Goal: Participate in discussion

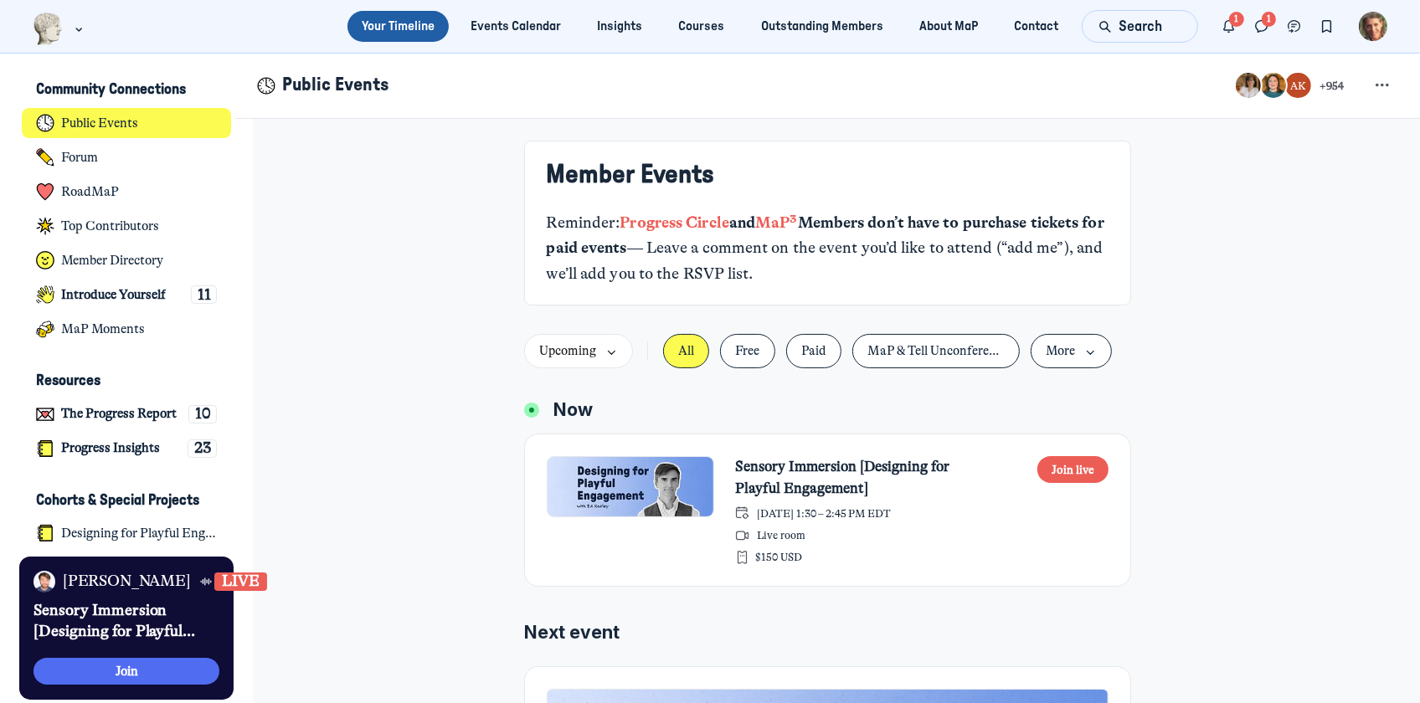
scroll to position [4411, 3291]
click at [1053, 471] on button "Join live" at bounding box center [1074, 470] width 72 height 28
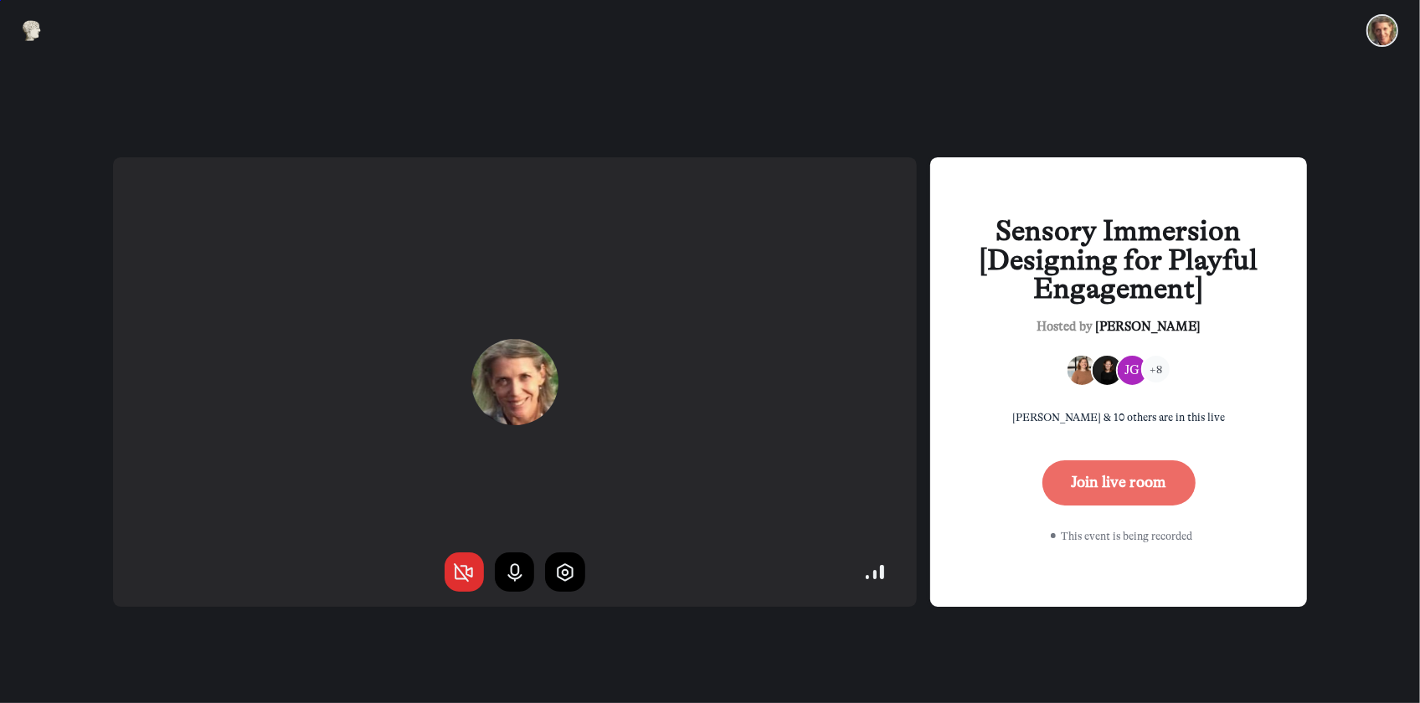
click at [1107, 497] on button "Join live room" at bounding box center [1119, 483] width 153 height 45
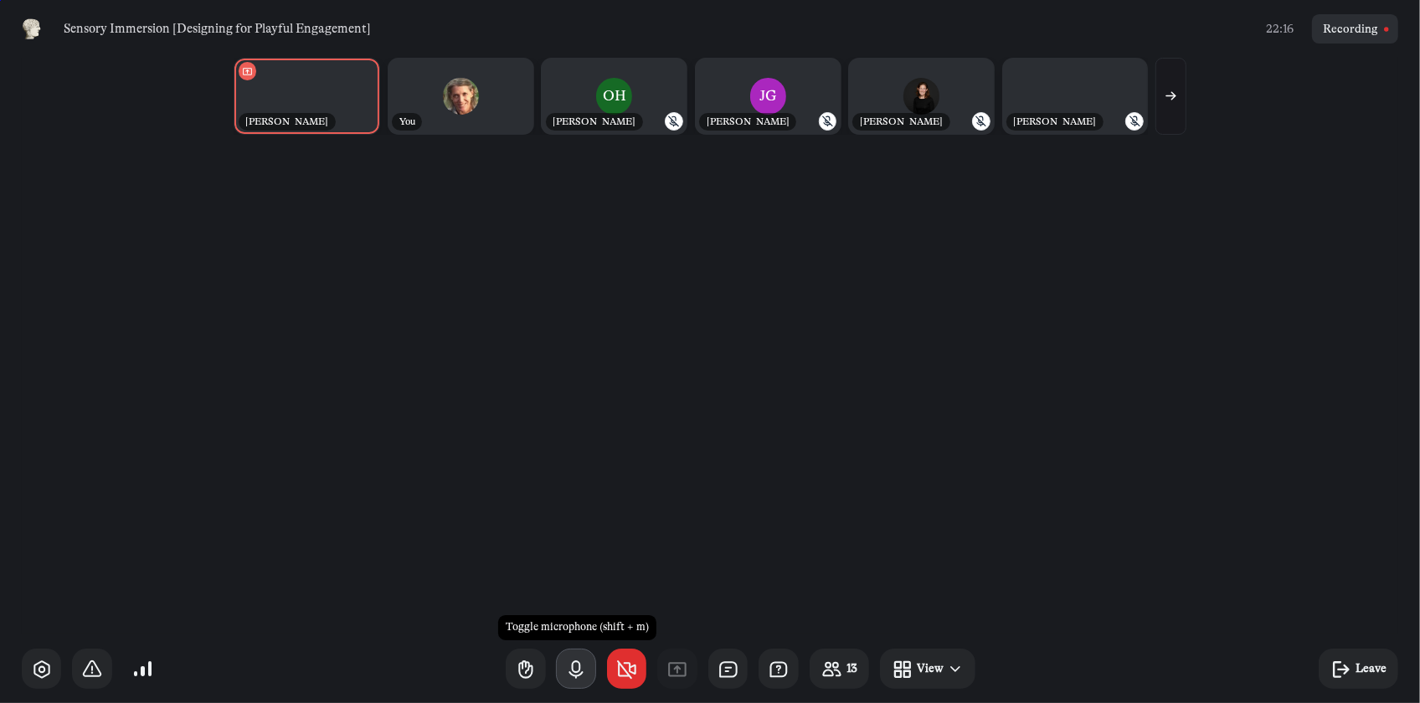
click at [569, 666] on icon "button" at bounding box center [576, 670] width 22 height 22
click at [1173, 95] on icon "button" at bounding box center [1171, 96] width 14 height 14
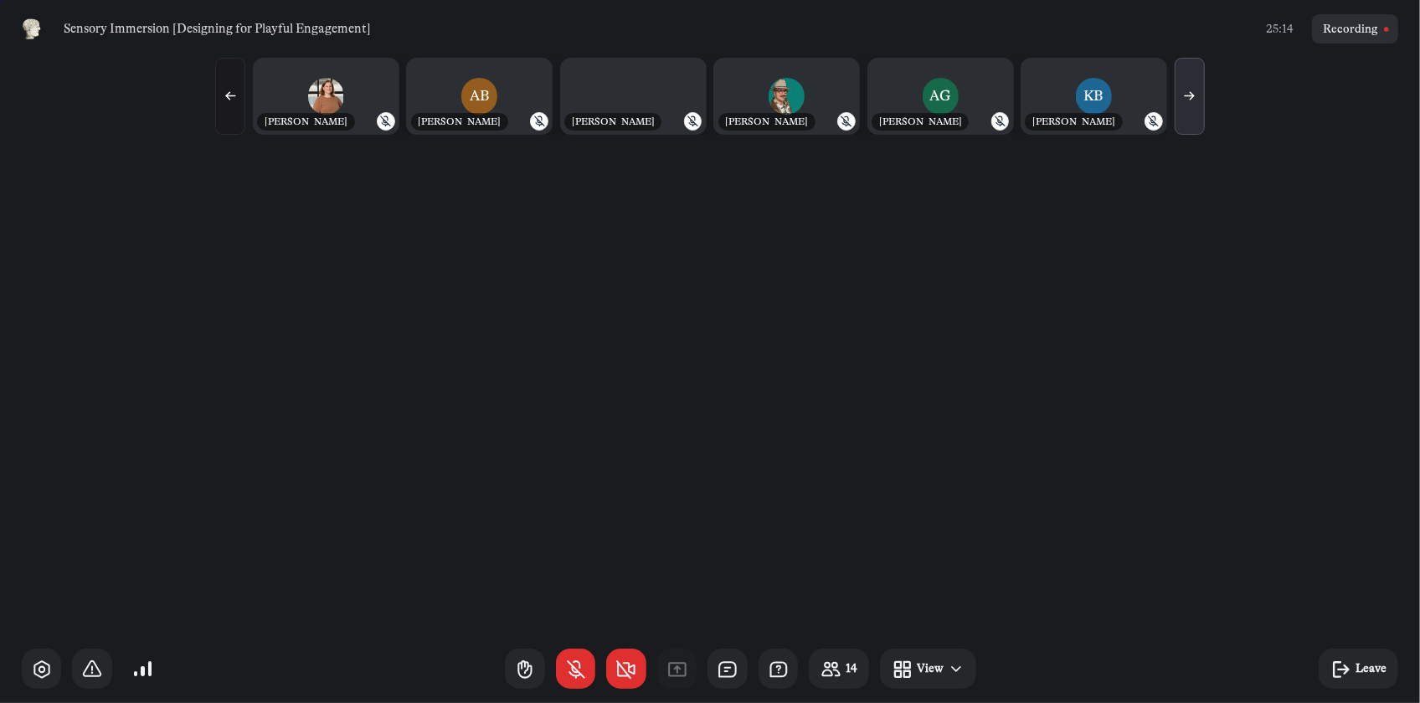
click at [1186, 95] on icon "button" at bounding box center [1190, 96] width 14 height 14
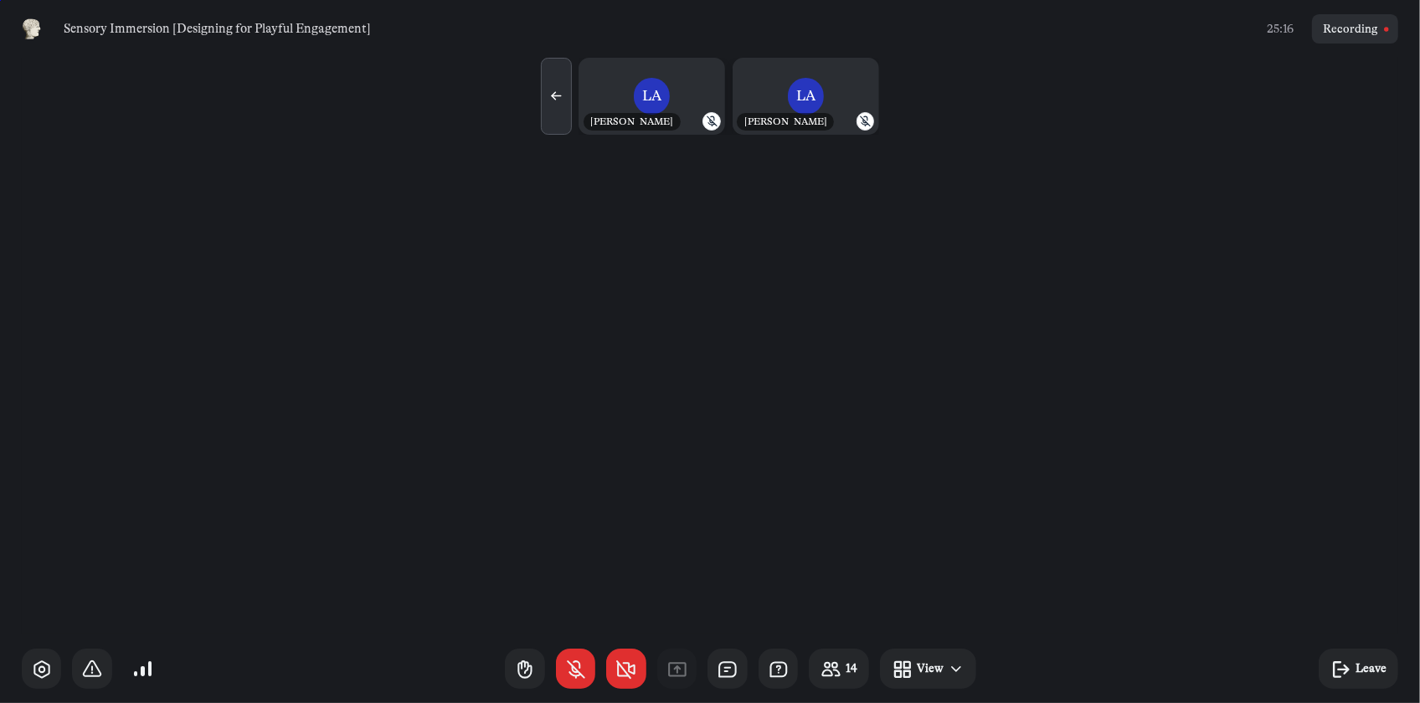
click at [552, 95] on use "button" at bounding box center [556, 97] width 9 height 8
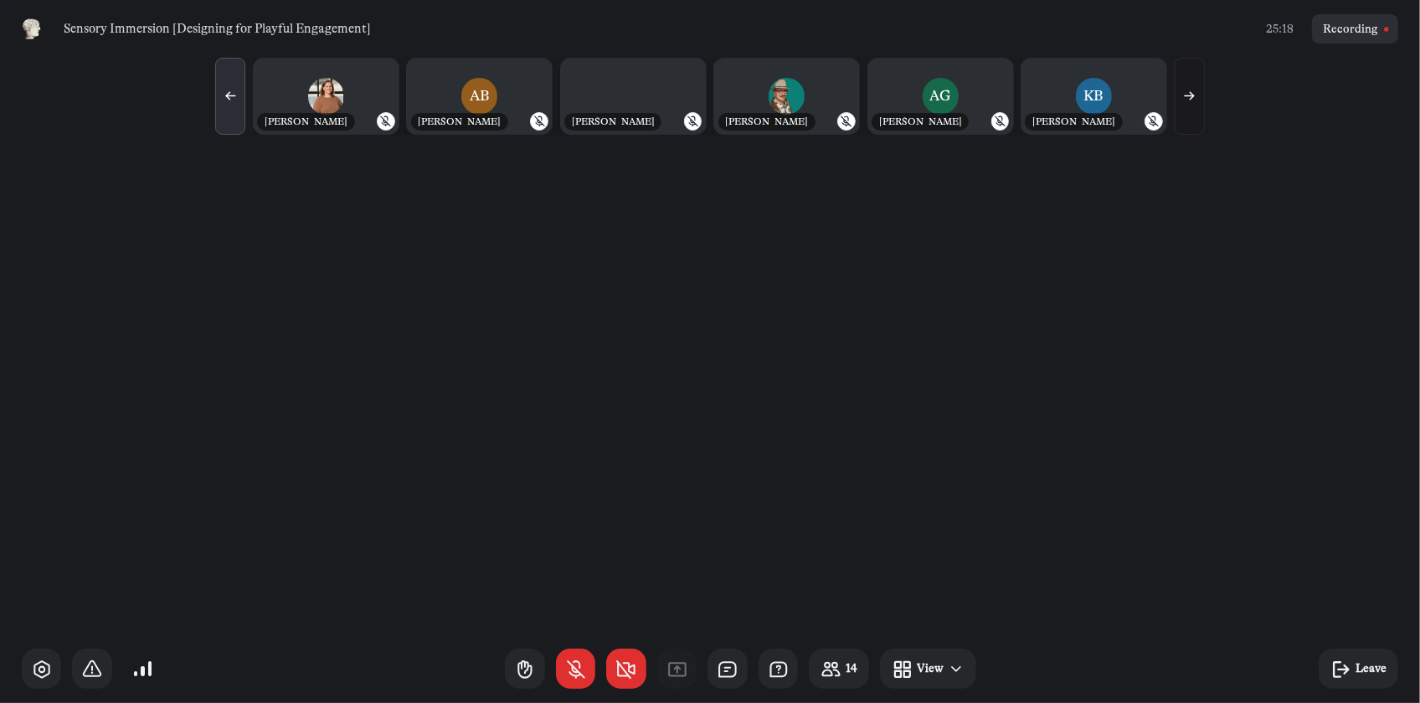
click at [226, 96] on use "button" at bounding box center [230, 97] width 9 height 8
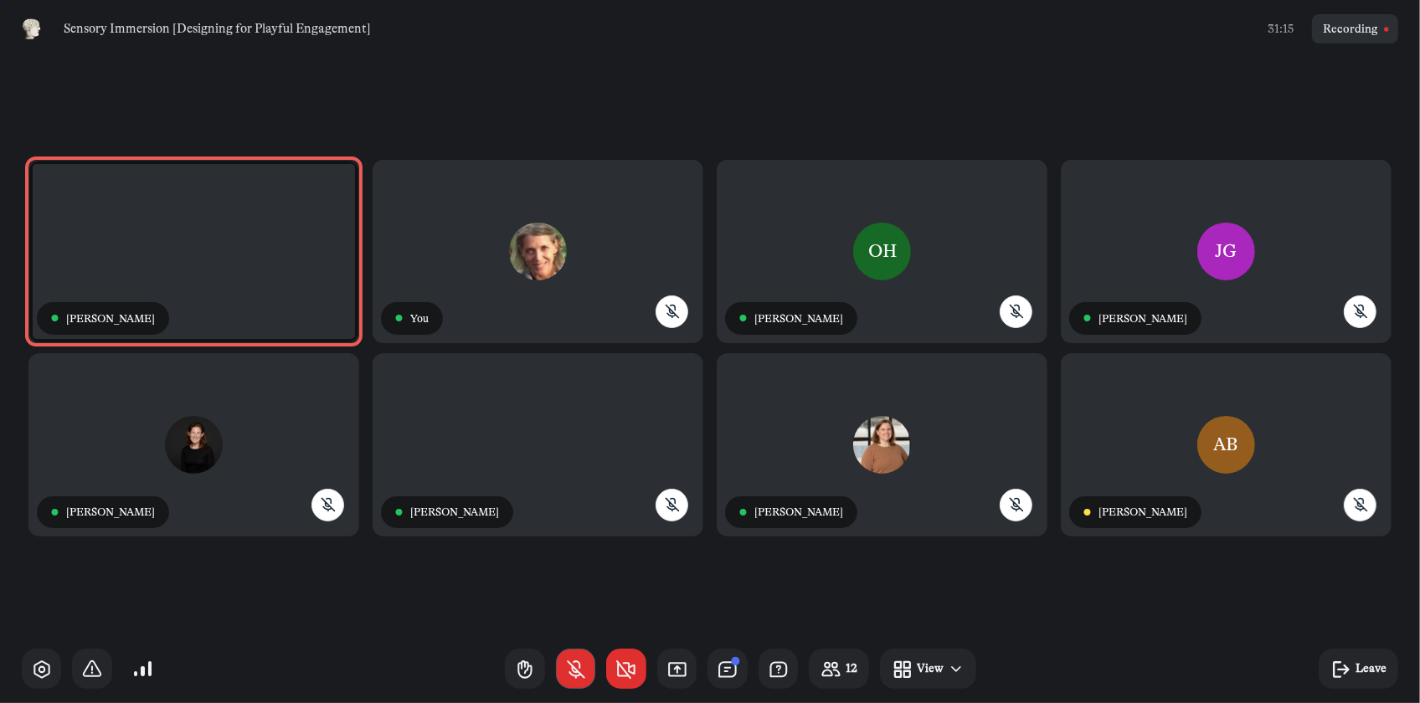
click at [572, 671] on icon "button" at bounding box center [576, 670] width 22 height 22
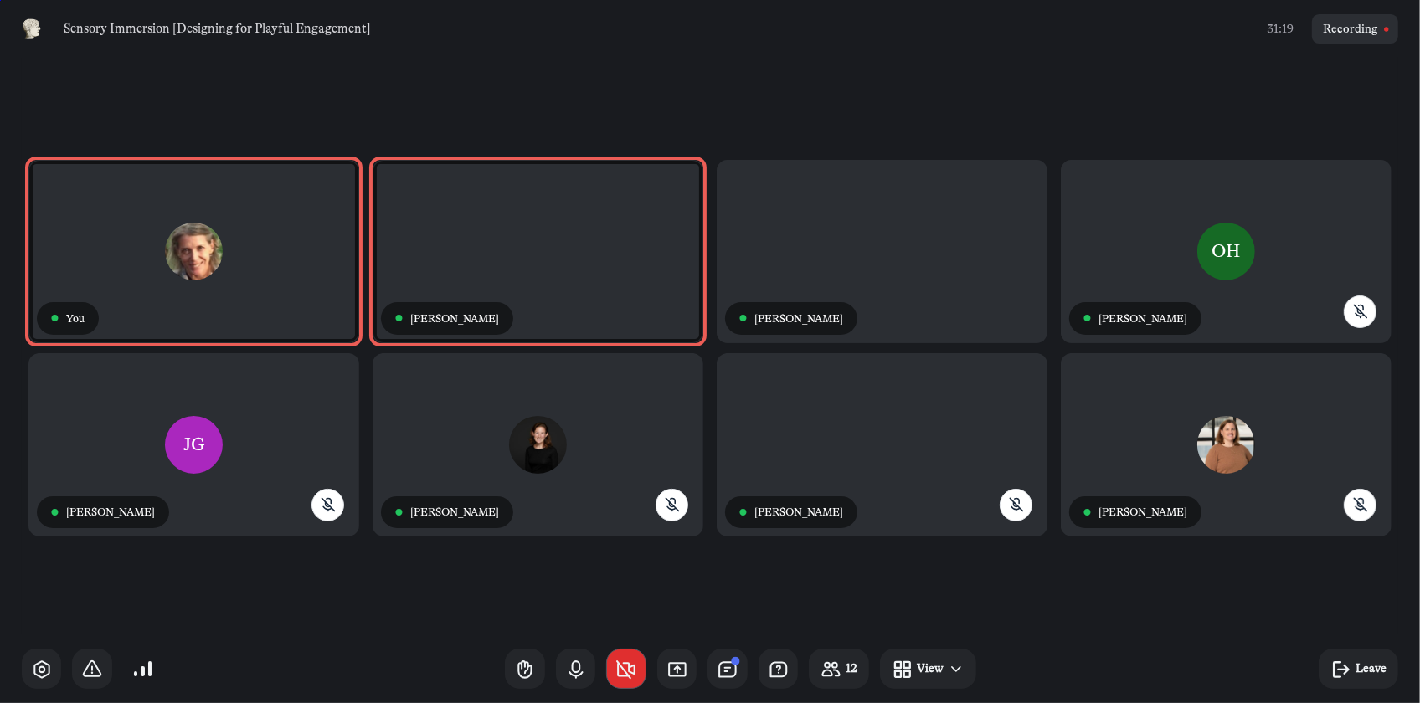
click at [630, 669] on use "button" at bounding box center [626, 670] width 18 height 17
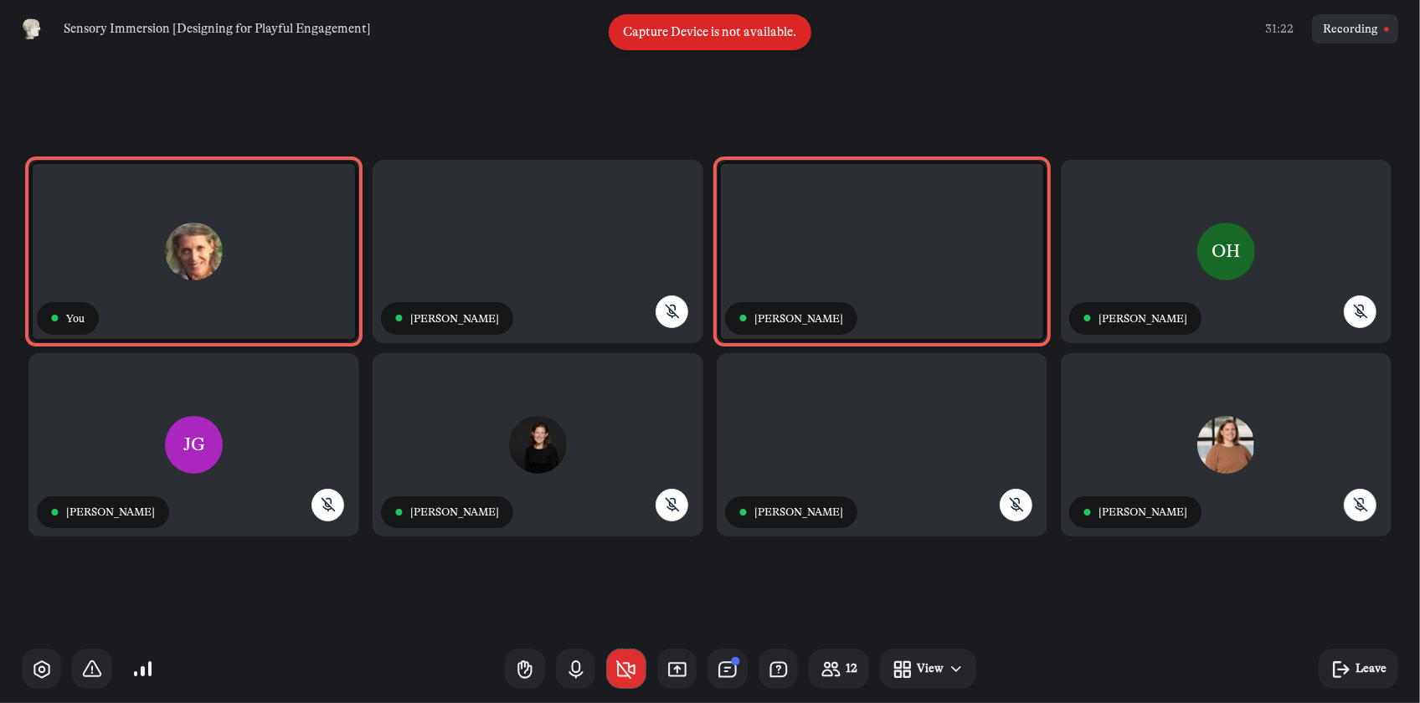
click at [626, 669] on icon "button" at bounding box center [627, 670] width 22 height 22
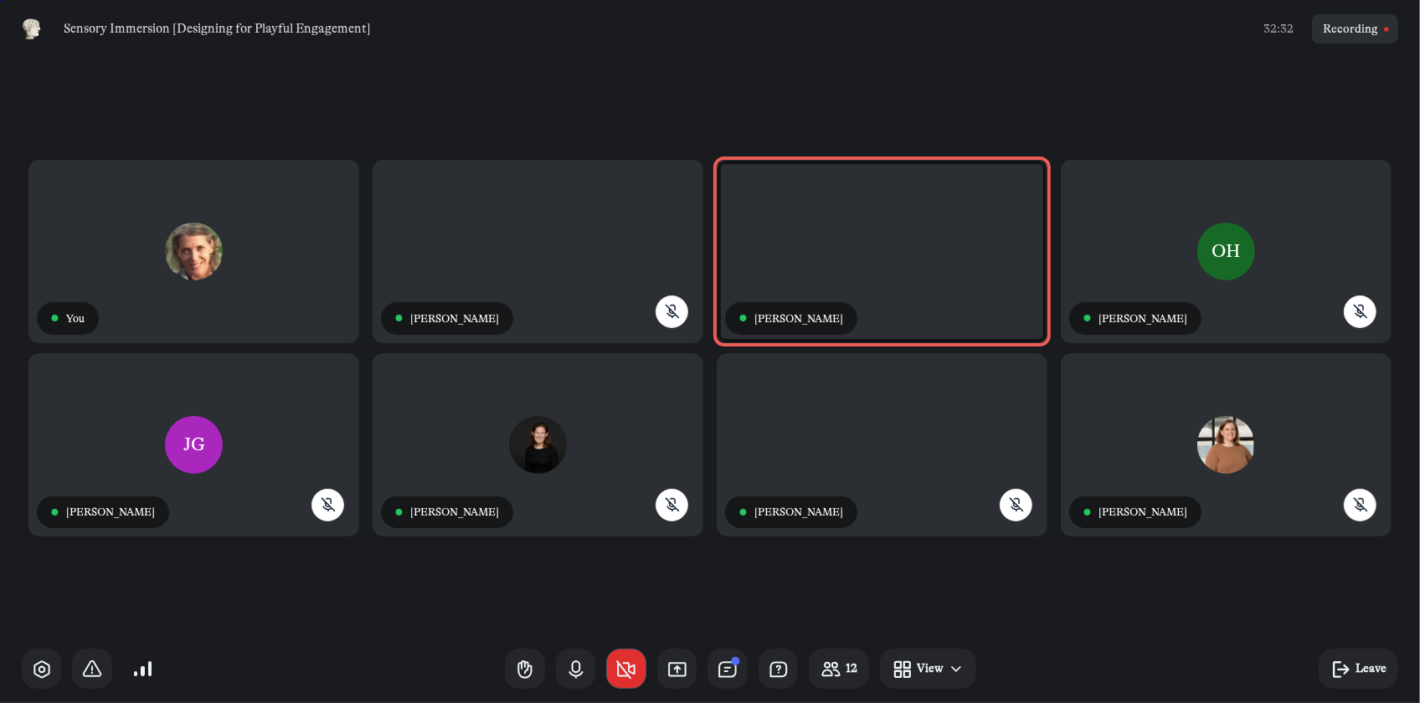
click at [609, 668] on button "button" at bounding box center [626, 669] width 40 height 40
click at [629, 675] on use "button" at bounding box center [626, 670] width 18 height 17
click at [730, 672] on icon "button" at bounding box center [728, 670] width 22 height 22
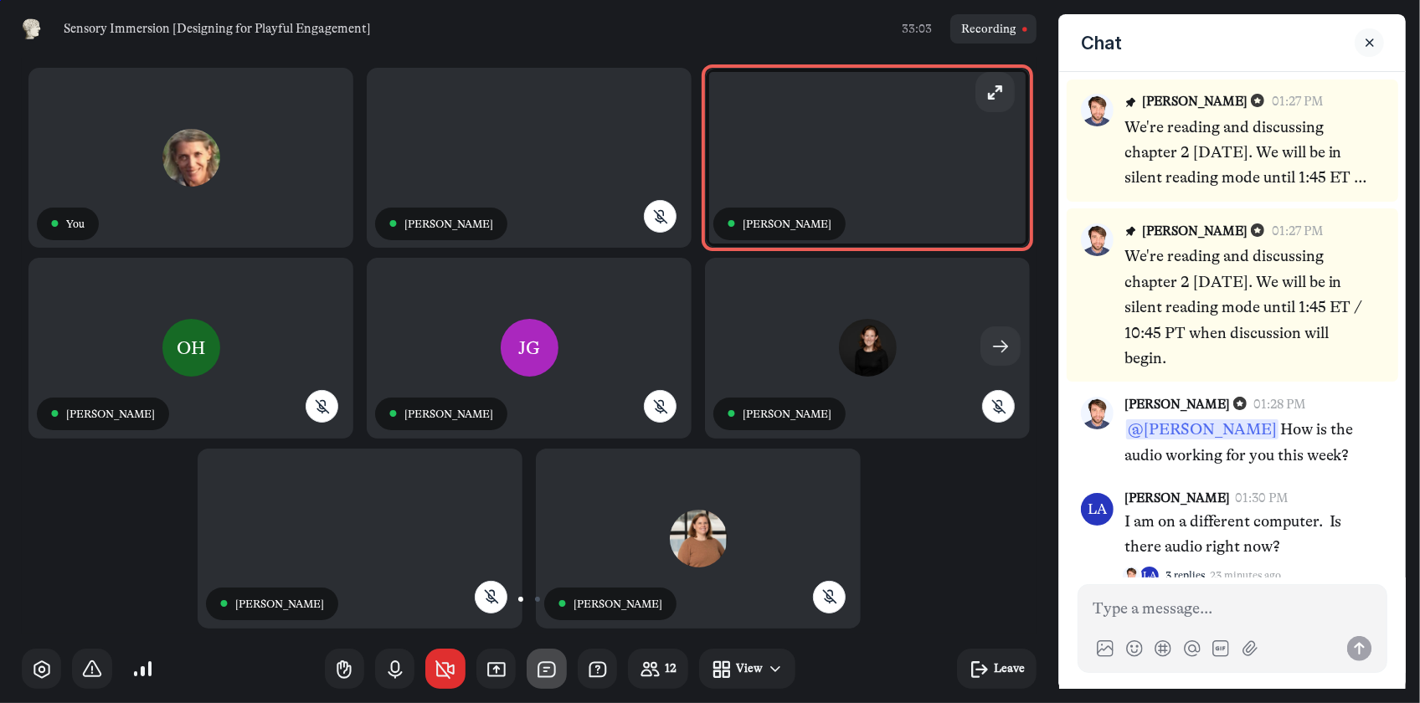
scroll to position [2087, 0]
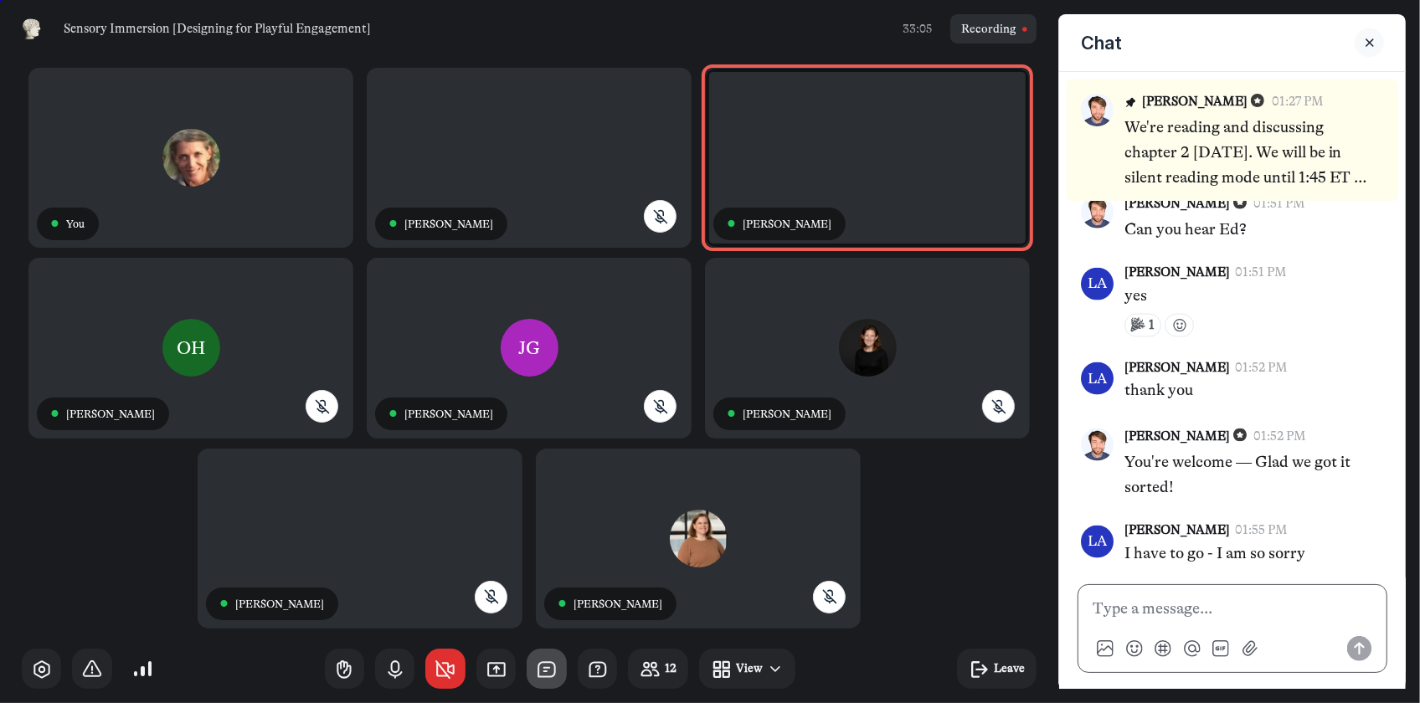
click at [1136, 611] on p at bounding box center [1233, 608] width 280 height 25
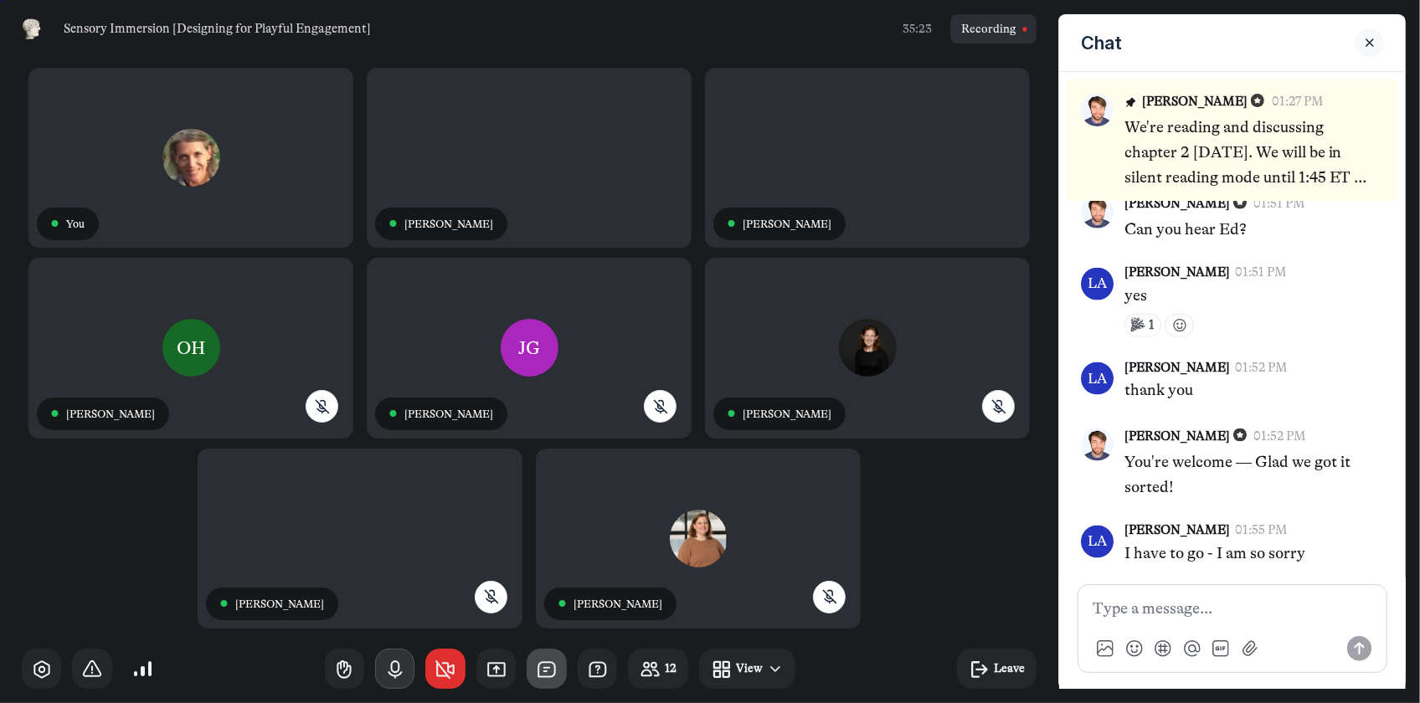
click at [395, 672] on use "button" at bounding box center [395, 670] width 13 height 16
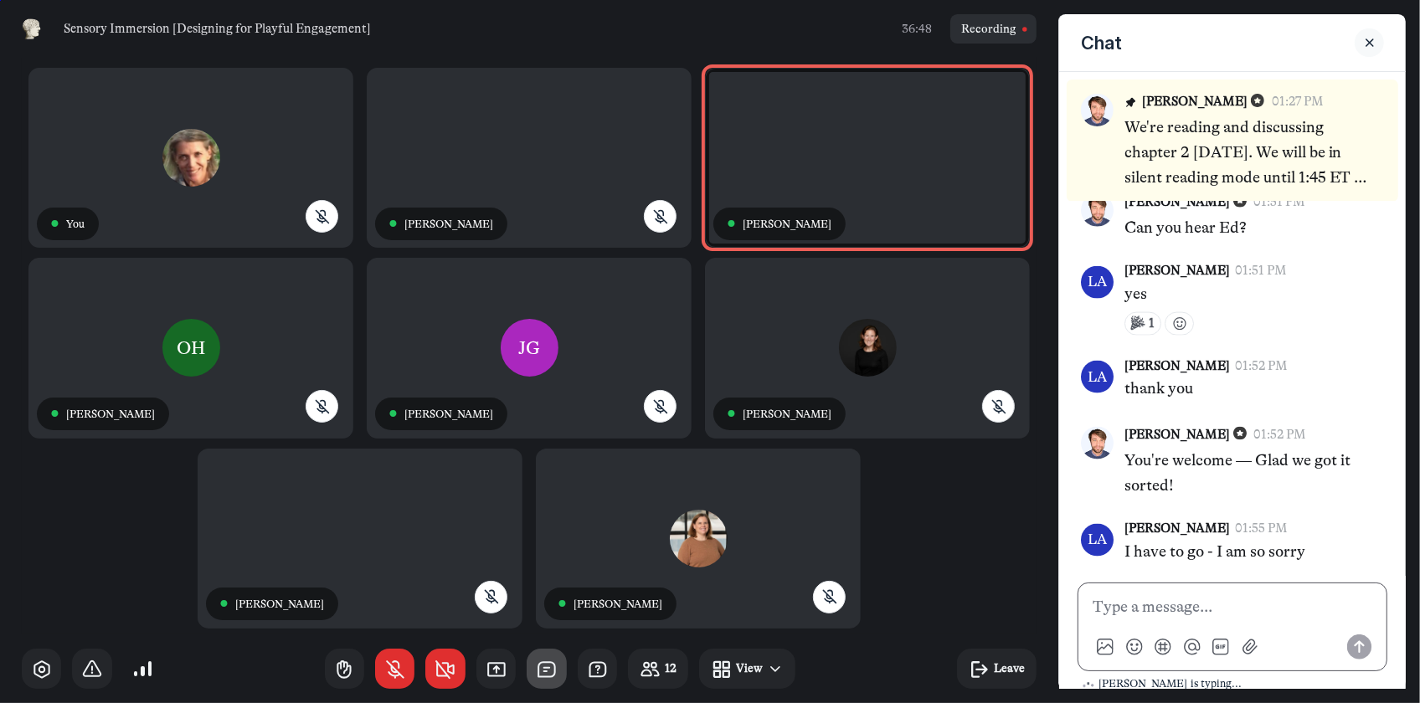
click at [1180, 605] on p at bounding box center [1233, 607] width 280 height 25
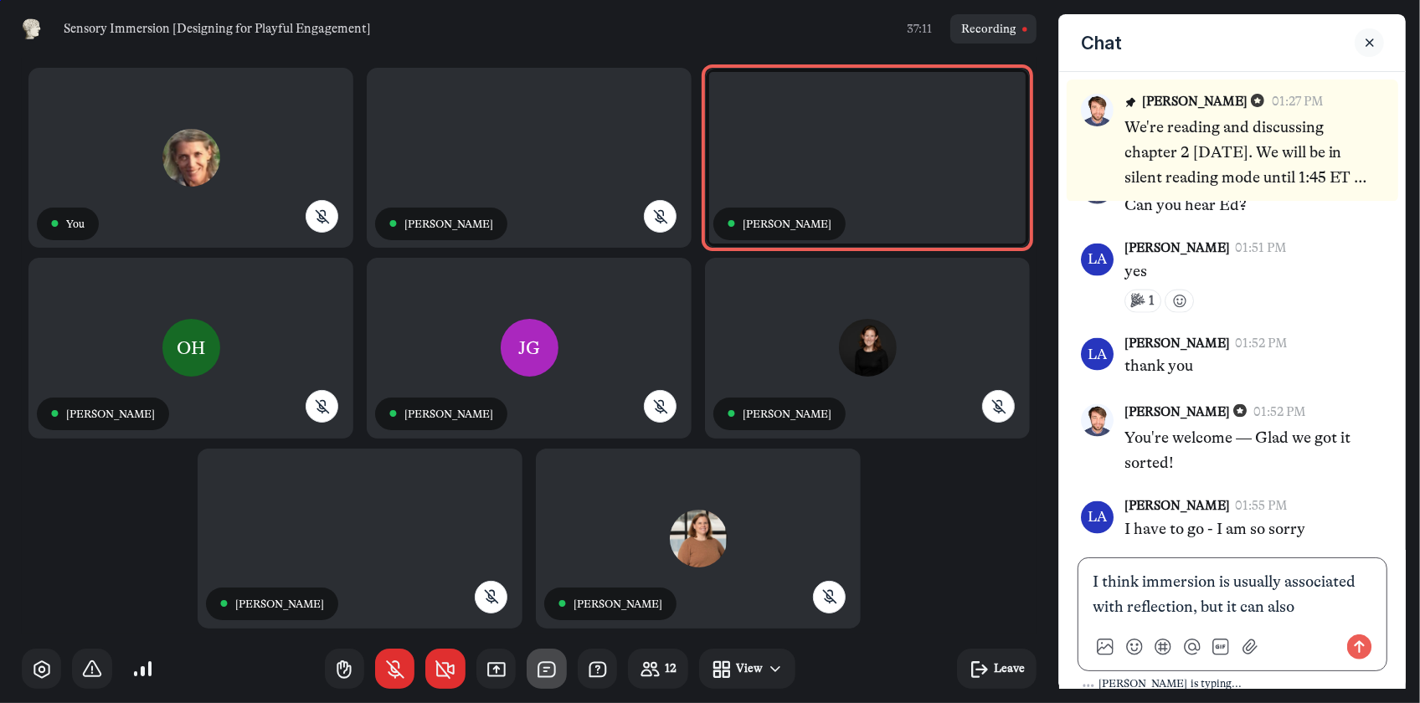
click at [1295, 581] on p "I think immersion is usually associated with reflection, but it can also" at bounding box center [1233, 594] width 280 height 51
click at [1129, 608] on p "I think immersion is usually thought of as with reflection, but it can also" at bounding box center [1233, 594] width 280 height 51
click at [1183, 608] on p "I think immersion is usually thought of as reflection, but it can also" at bounding box center [1233, 594] width 280 height 51
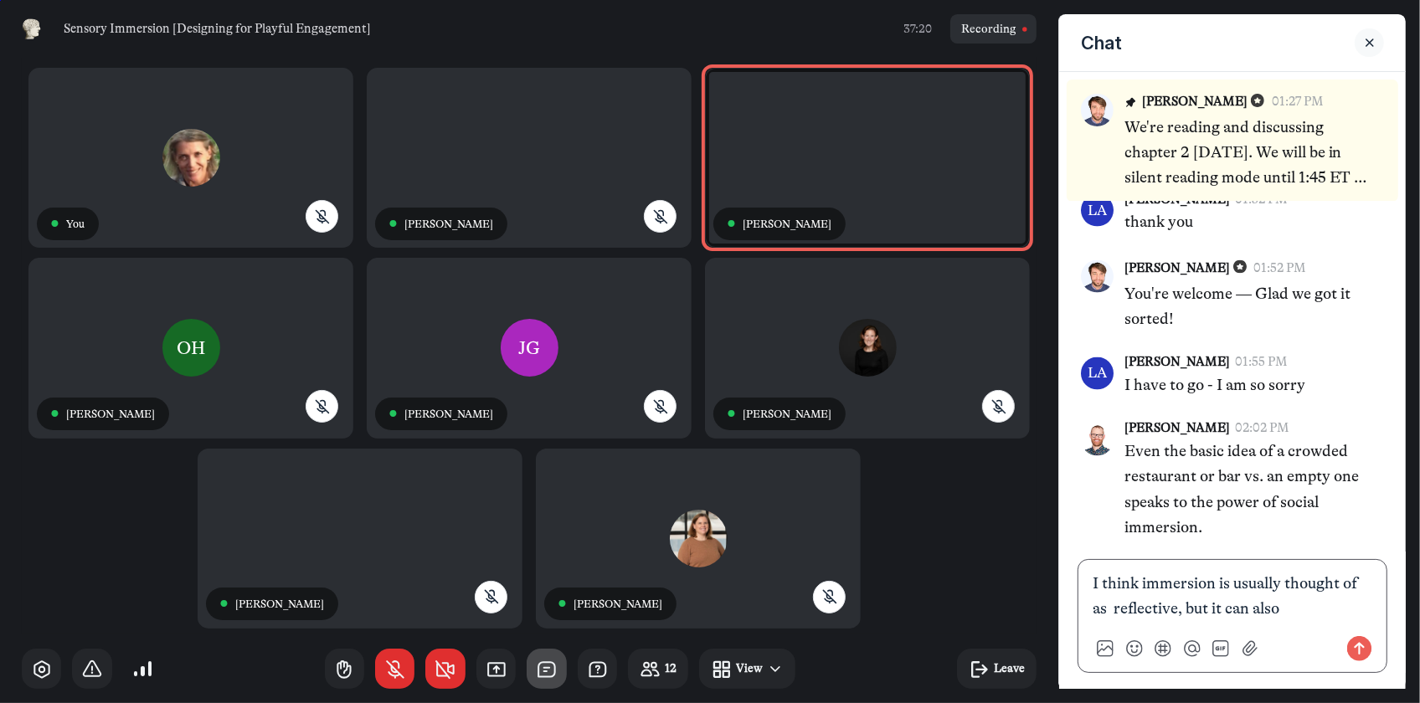
click at [1214, 610] on p "I think immersion is usually thought of as reflective, but it can also" at bounding box center [1233, 596] width 280 height 51
click at [1299, 611] on p "I think immersion is usually thought of as reflective, but I've seen it can also" at bounding box center [1233, 596] width 280 height 51
click at [1280, 610] on p "I think immersion is usually thought of as reflective, but I've seen it also" at bounding box center [1233, 596] width 280 height 51
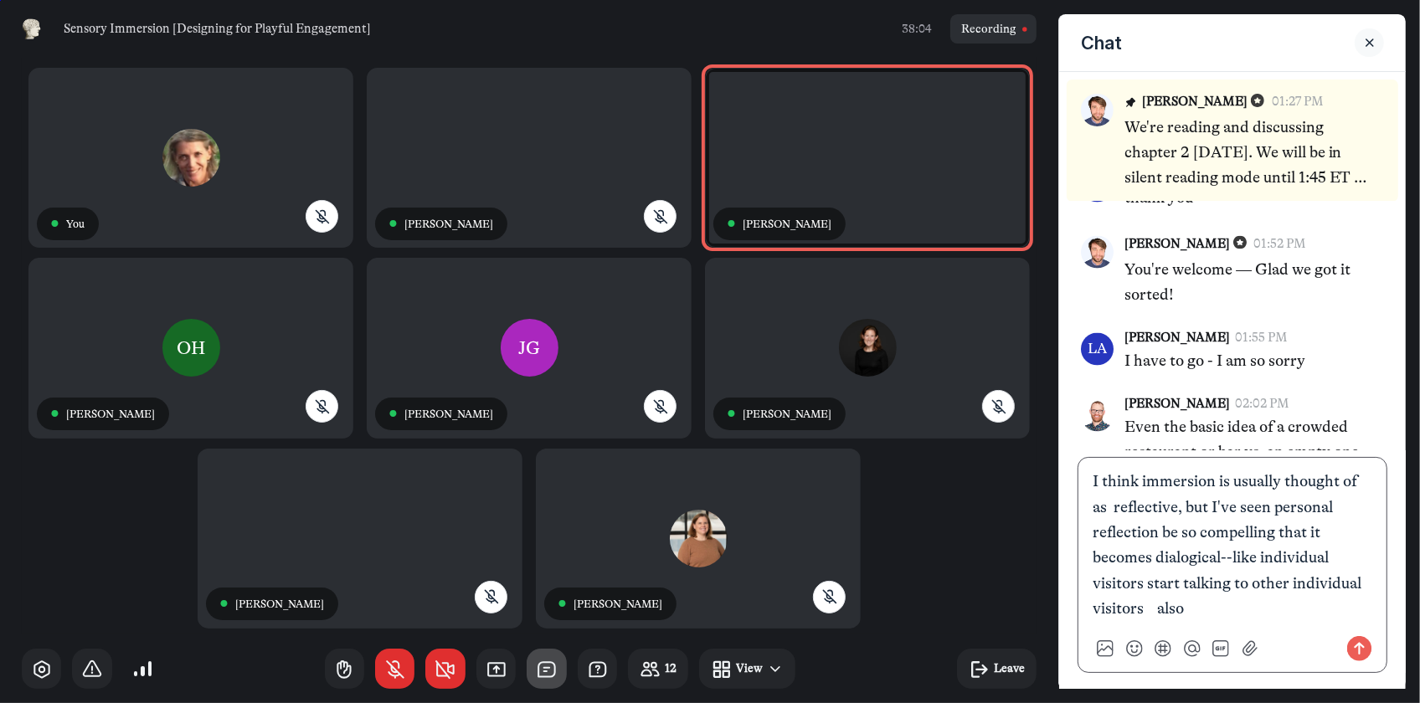
click at [1165, 611] on p "I think immersion is usually thought of as reflective, but I've seen personal r…" at bounding box center [1233, 545] width 280 height 153
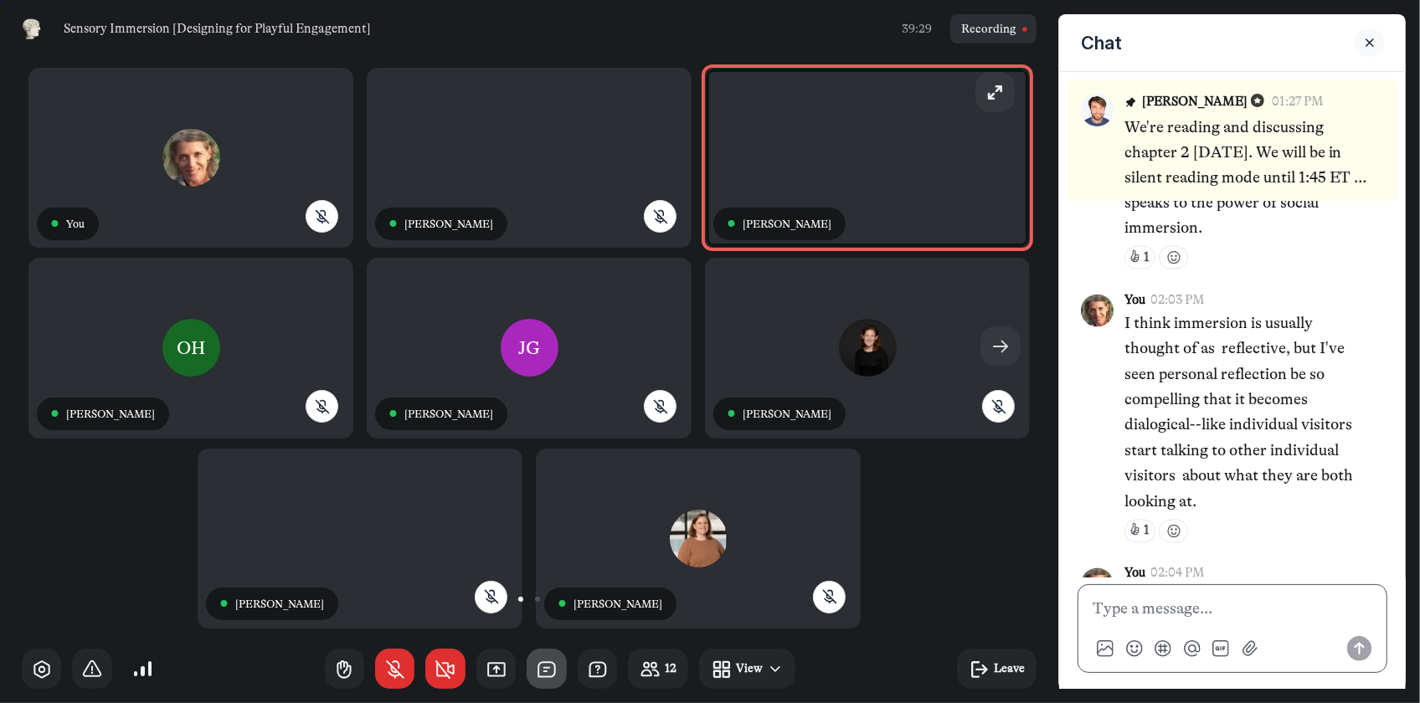
scroll to position [2623, 0]
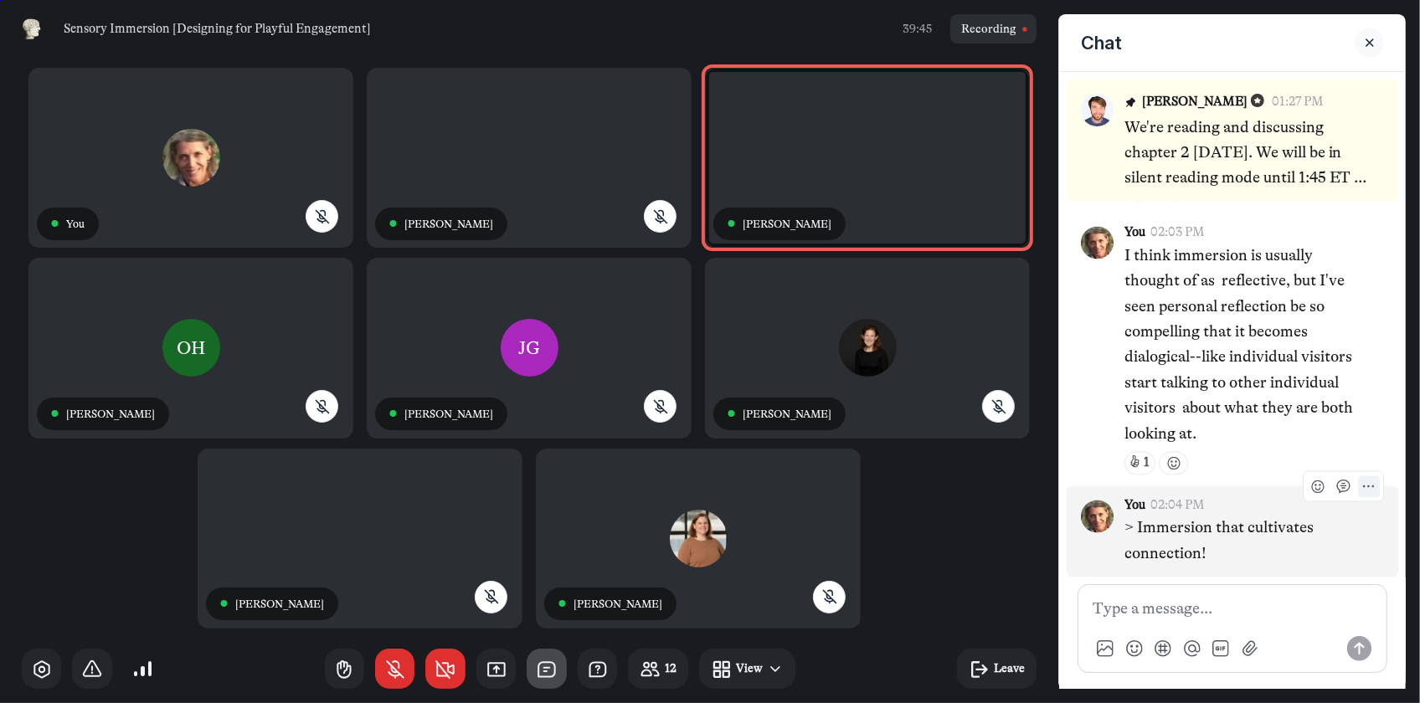
click at [1362, 489] on icon "More actions" at bounding box center [1369, 487] width 14 height 14
click at [1208, 532] on span "Edit" at bounding box center [1209, 536] width 23 height 18
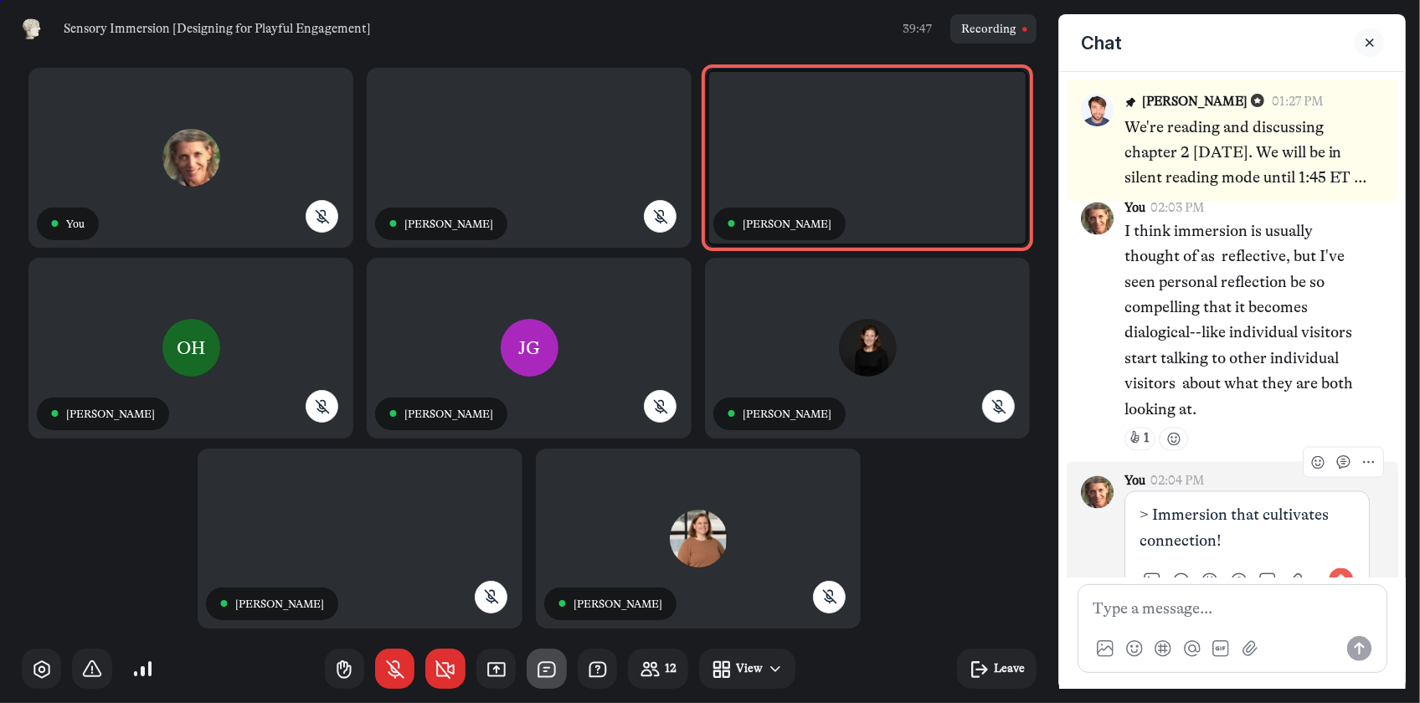
scroll to position [2708, 0]
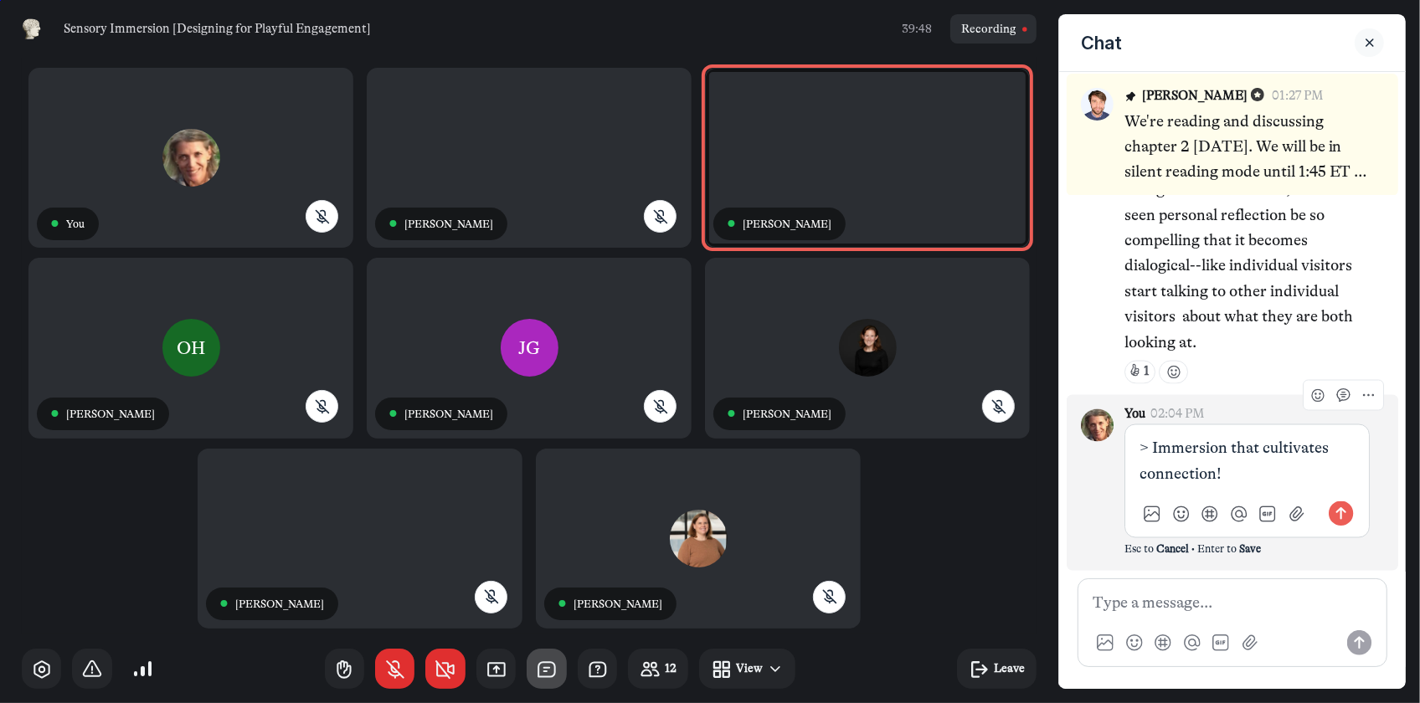
click at [1150, 452] on p "> Immersion that cultivates connection!" at bounding box center [1247, 461] width 214 height 51
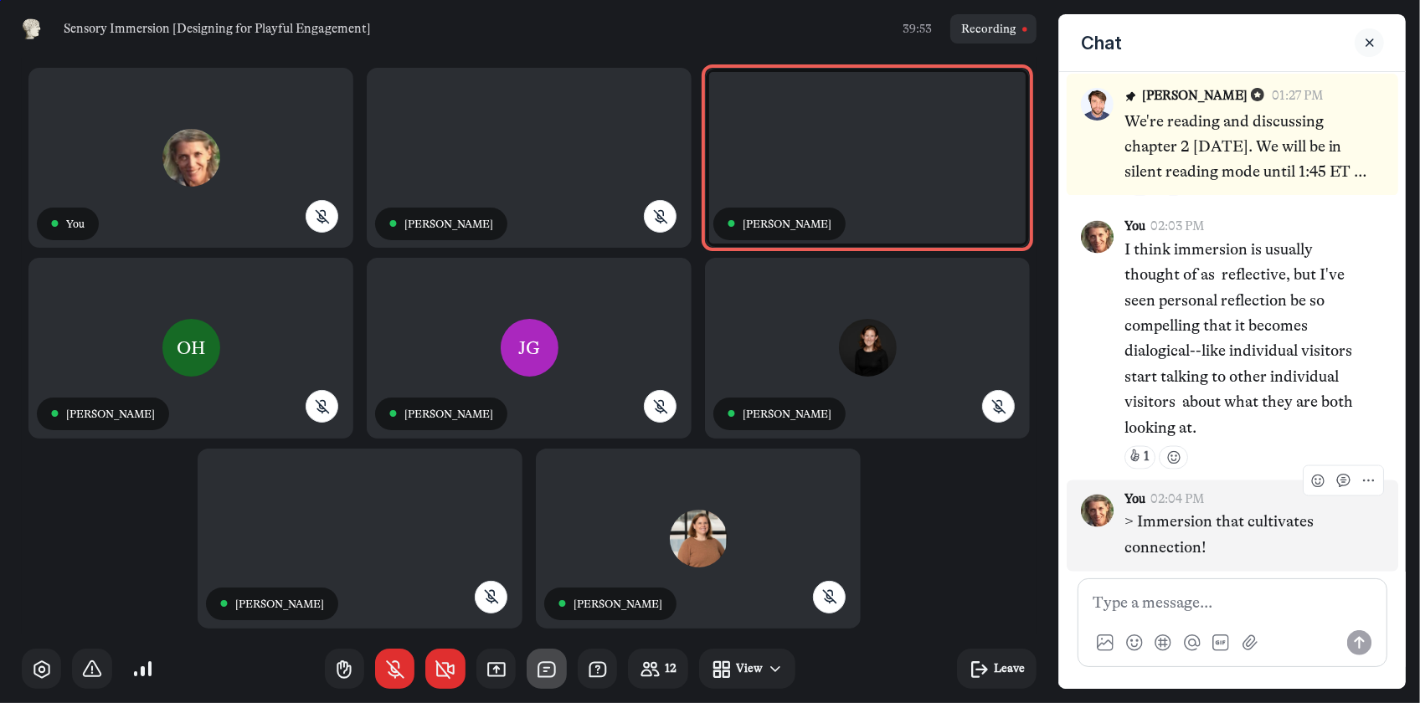
scroll to position [2623, 0]
click at [1368, 482] on button "More actions" at bounding box center [1369, 482] width 22 height 22
click at [1306, 533] on div "Edit" at bounding box center [1269, 529] width 143 height 18
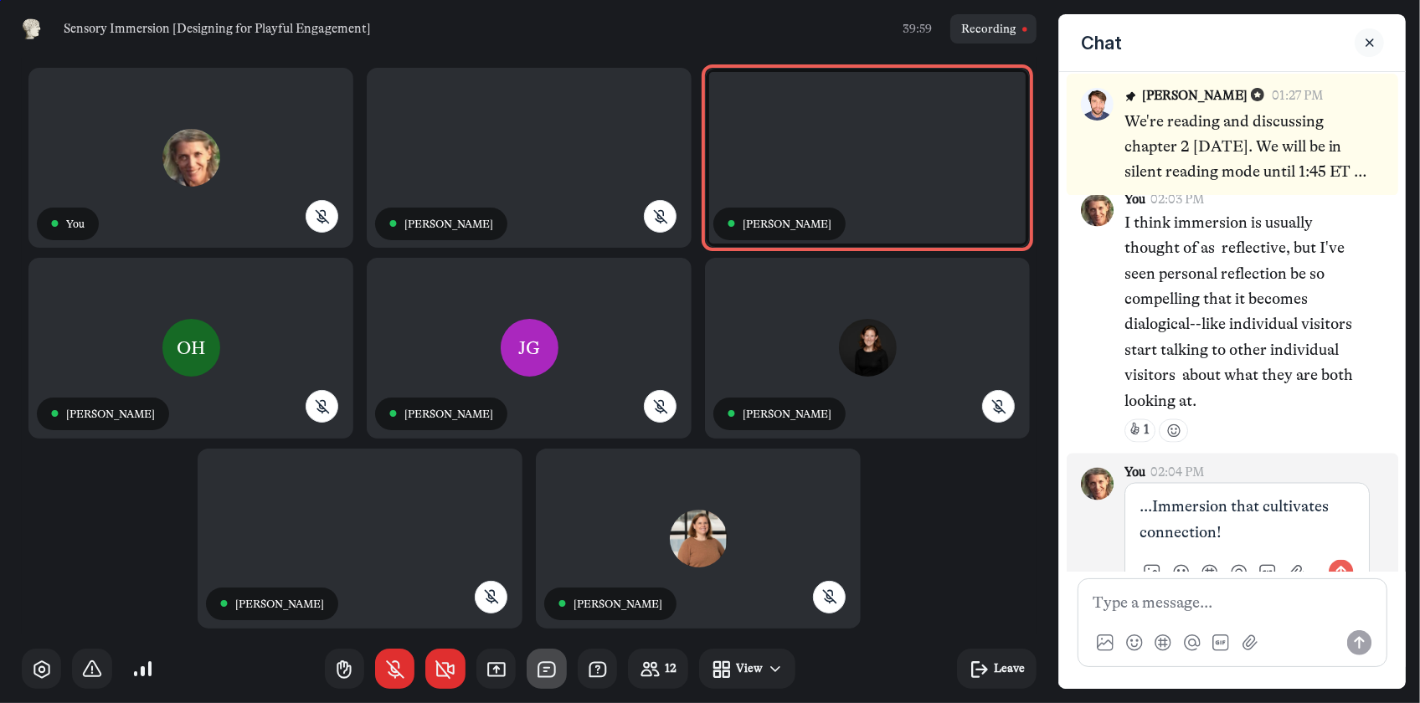
scroll to position [2708, 0]
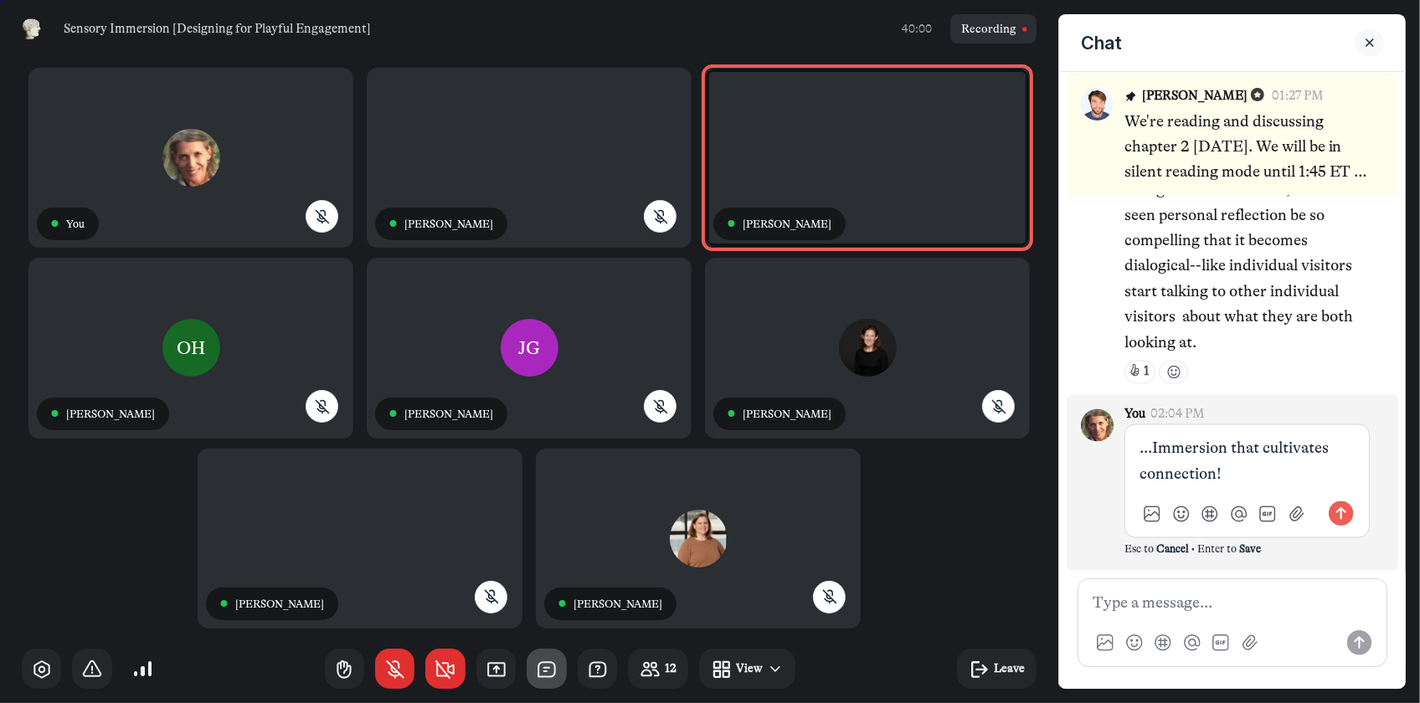
click at [1226, 479] on p "...Immersion that cultivates connection!" at bounding box center [1247, 461] width 214 height 51
click at [1331, 510] on use "Send message" at bounding box center [1341, 514] width 25 height 25
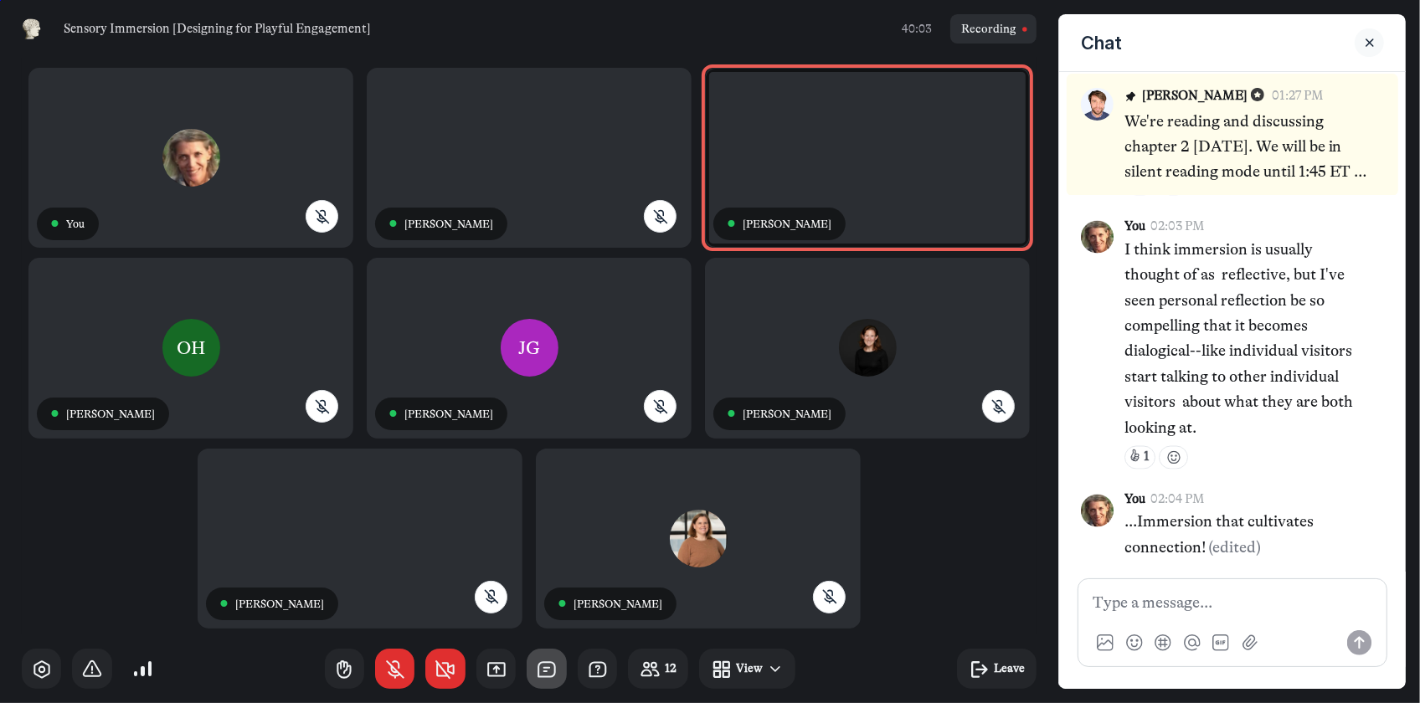
scroll to position [2623, 0]
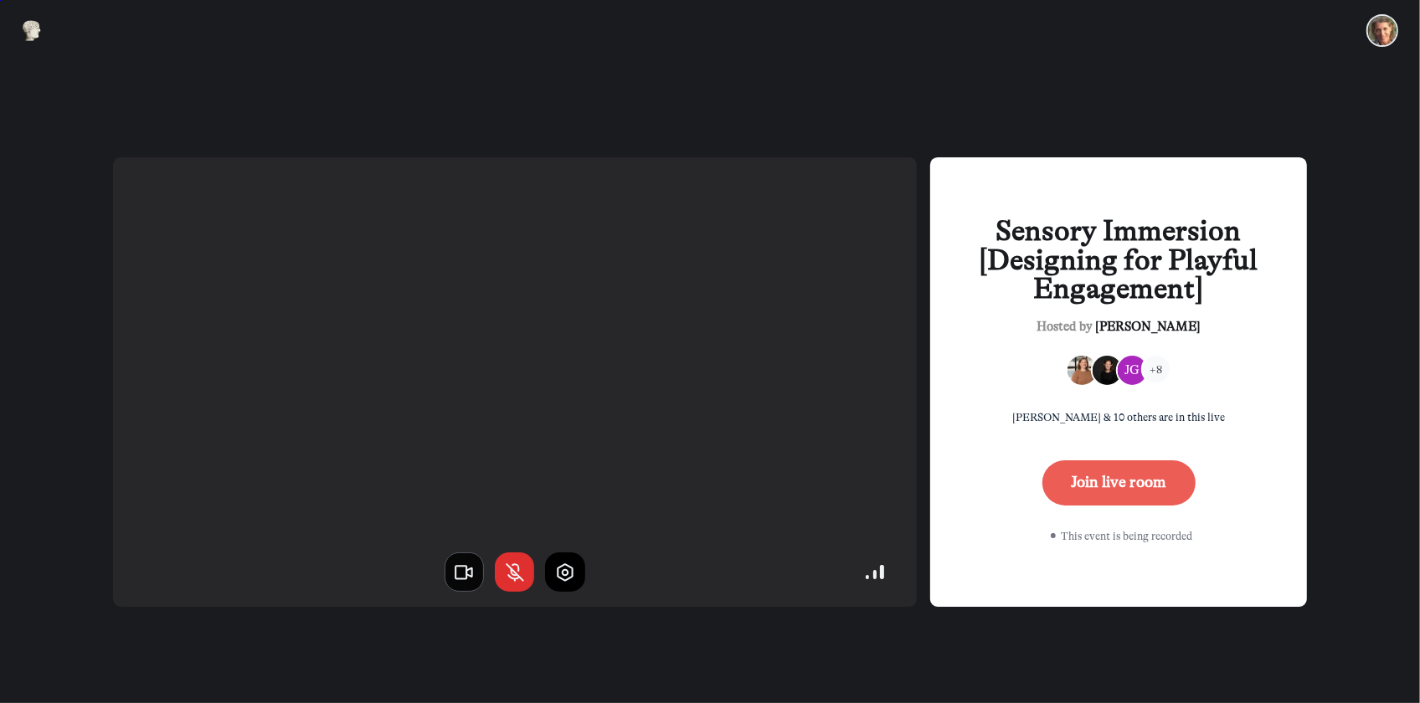
click at [451, 571] on button "button" at bounding box center [465, 573] width 40 height 40
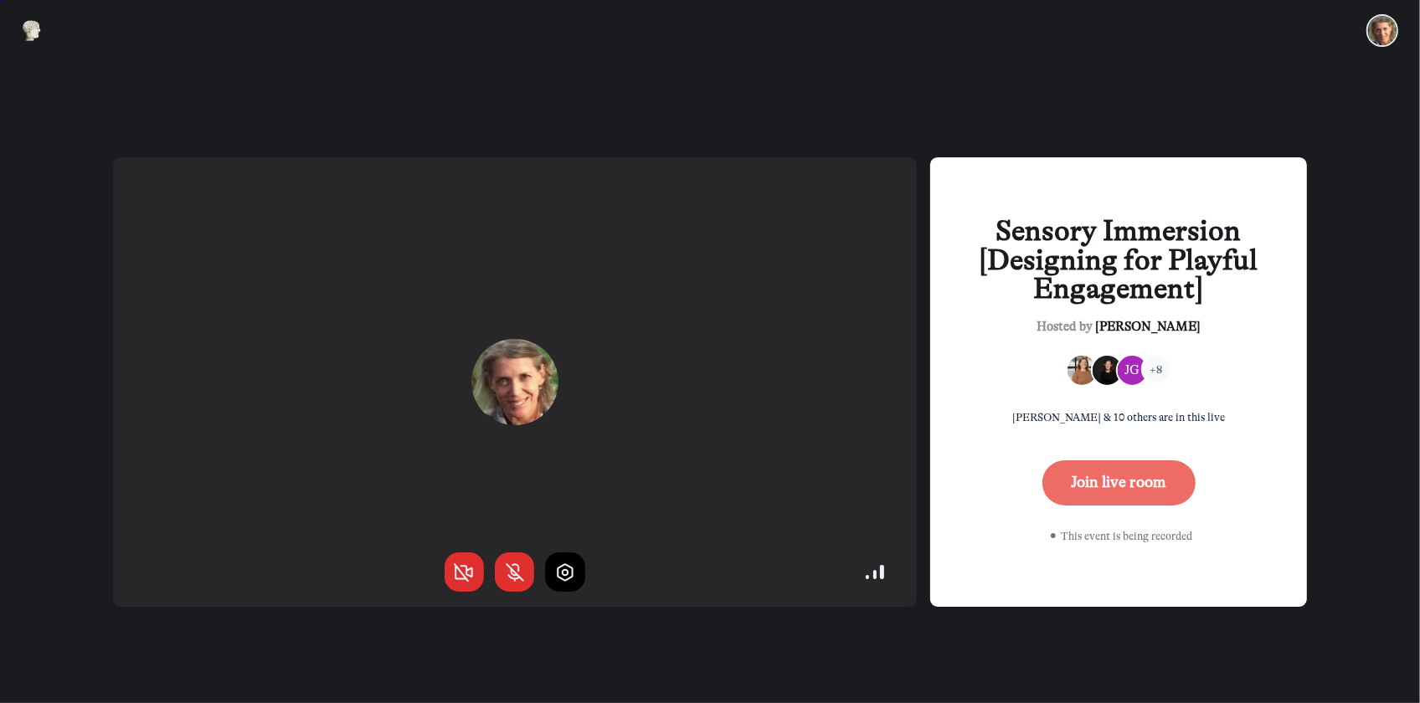
click at [1077, 477] on button "Join live room" at bounding box center [1119, 483] width 153 height 45
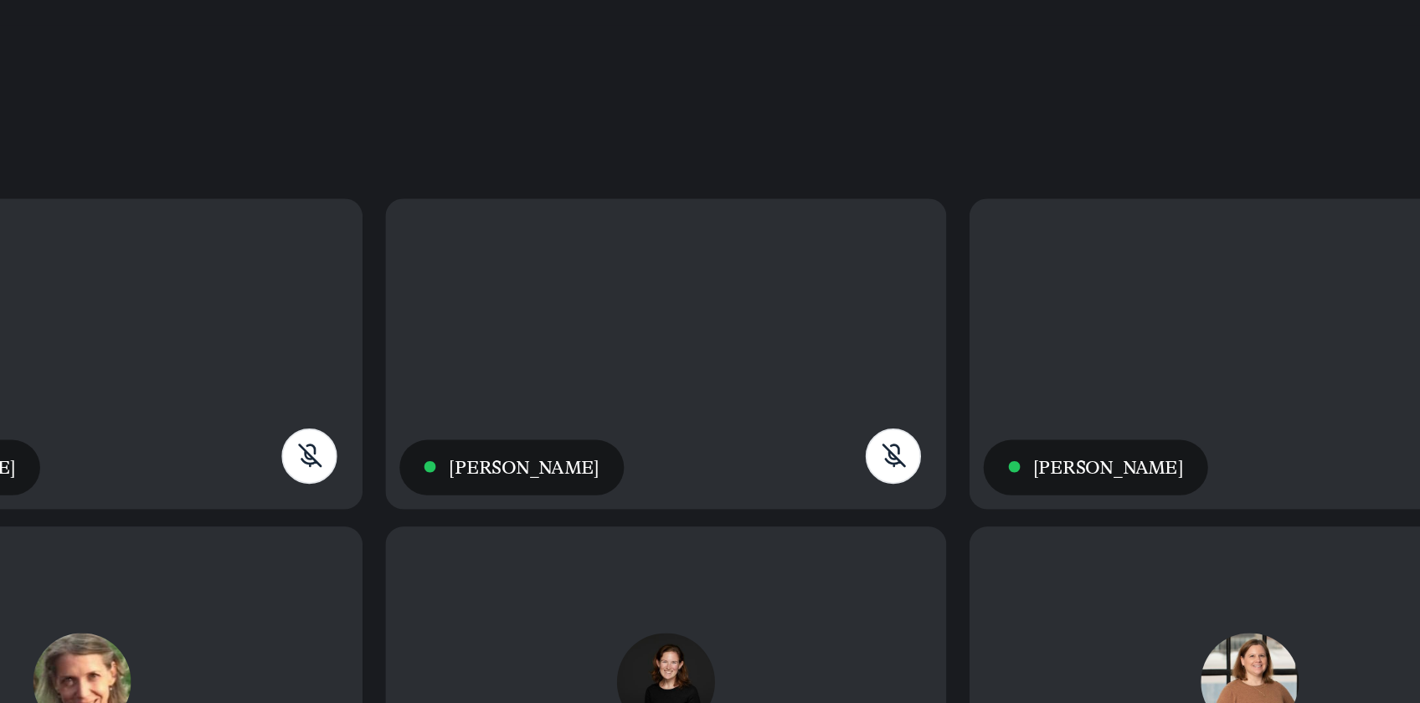
click at [615, 364] on div "RE" at bounding box center [538, 445] width 329 height 182
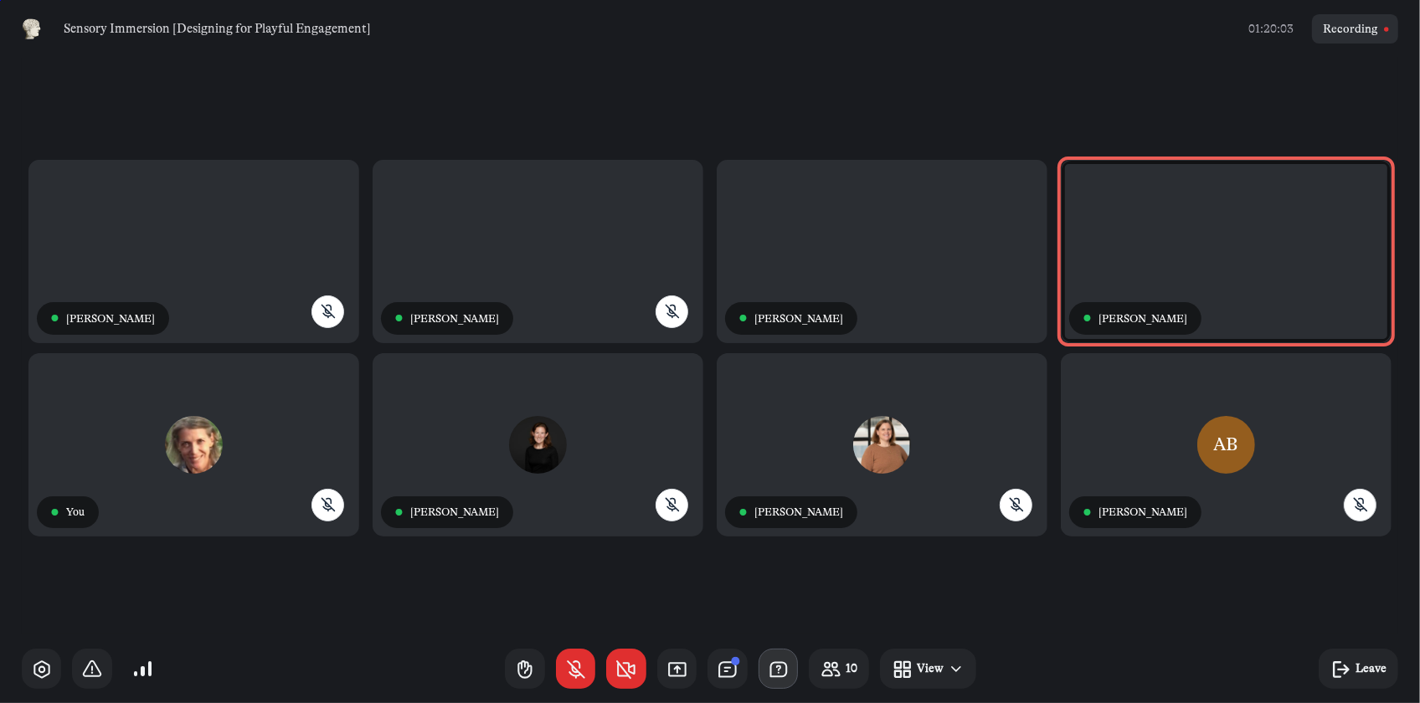
click at [779, 668] on use "button" at bounding box center [778, 669] width 16 height 14
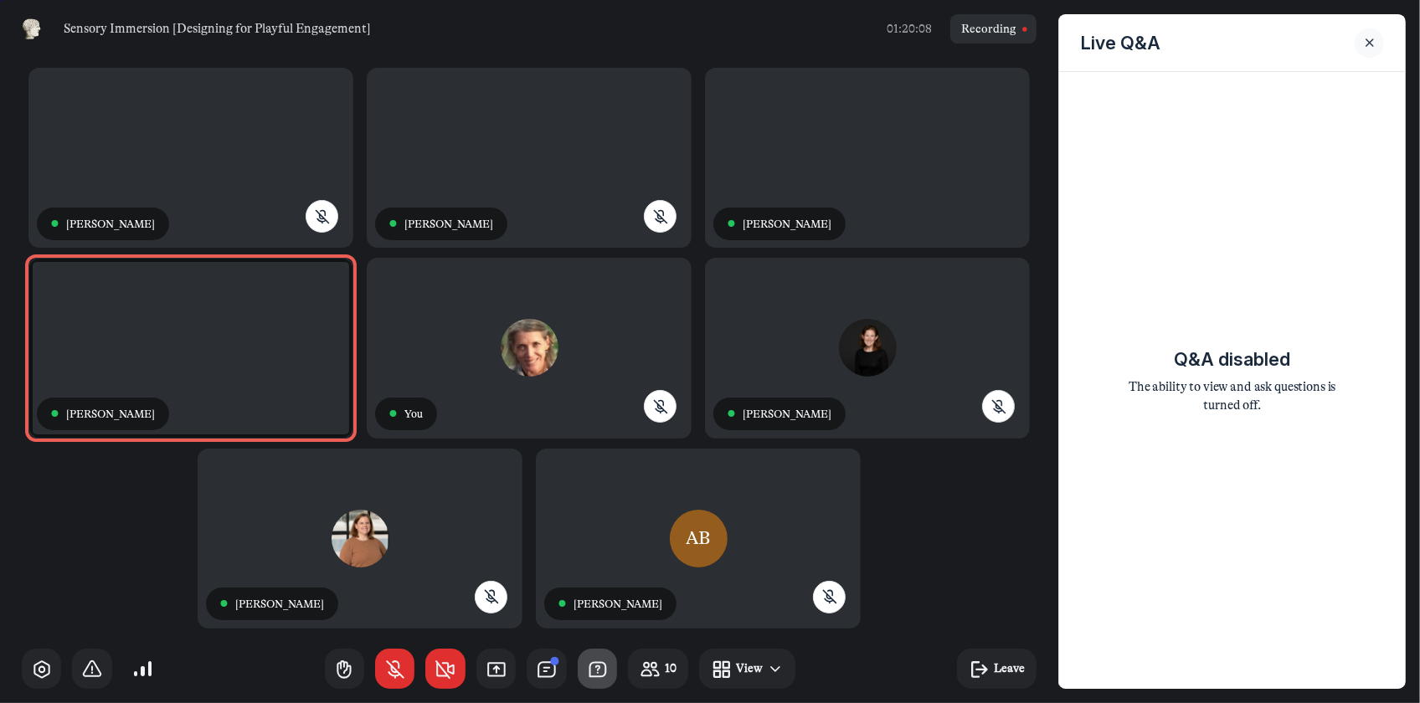
click at [1377, 41] on icon "Close sidebar" at bounding box center [1370, 43] width 17 height 12
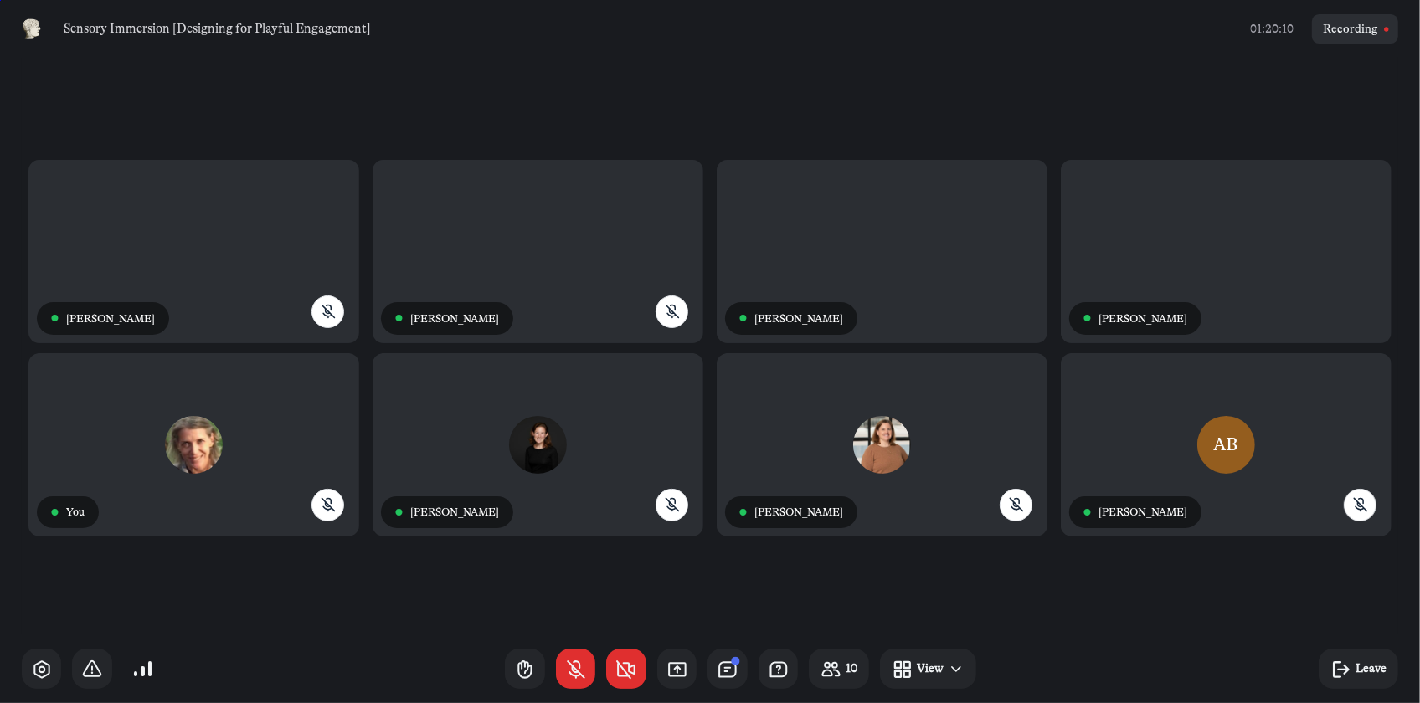
click at [726, 672] on icon "button" at bounding box center [728, 670] width 22 height 22
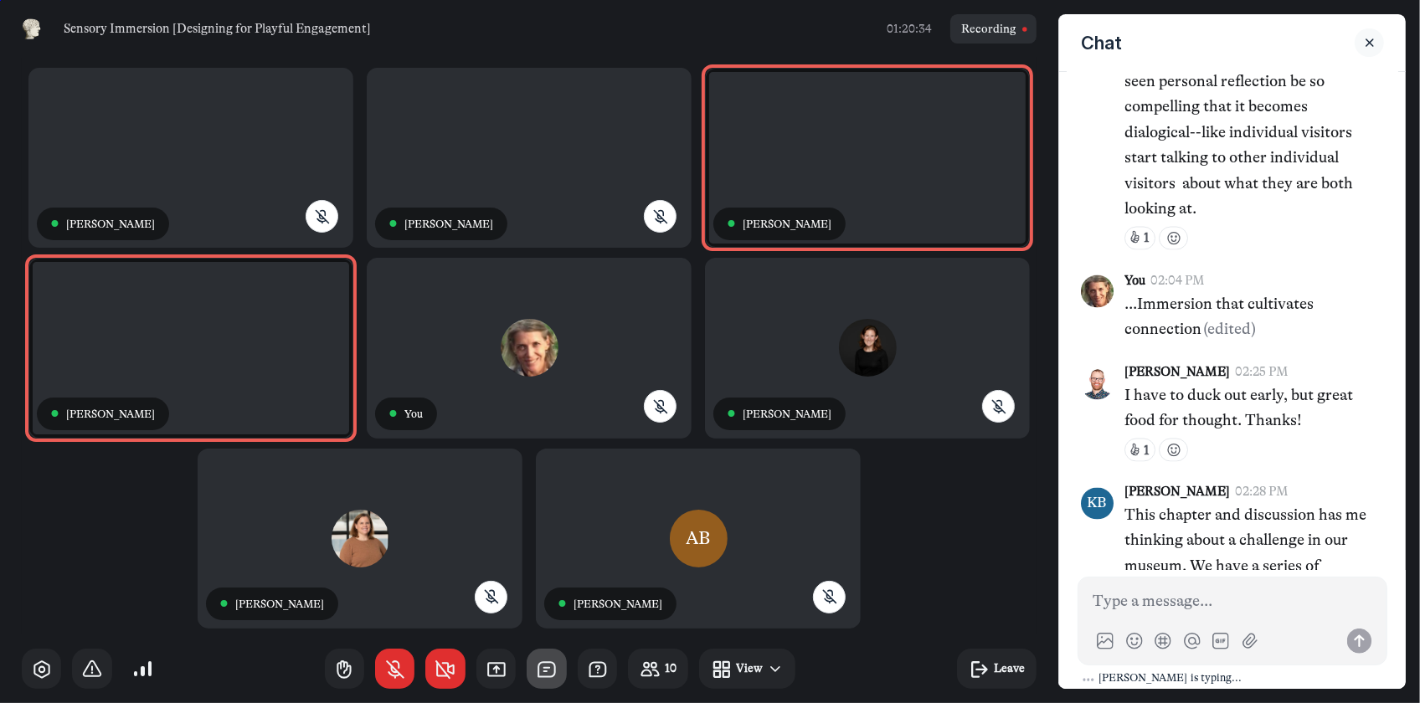
scroll to position [2420, 0]
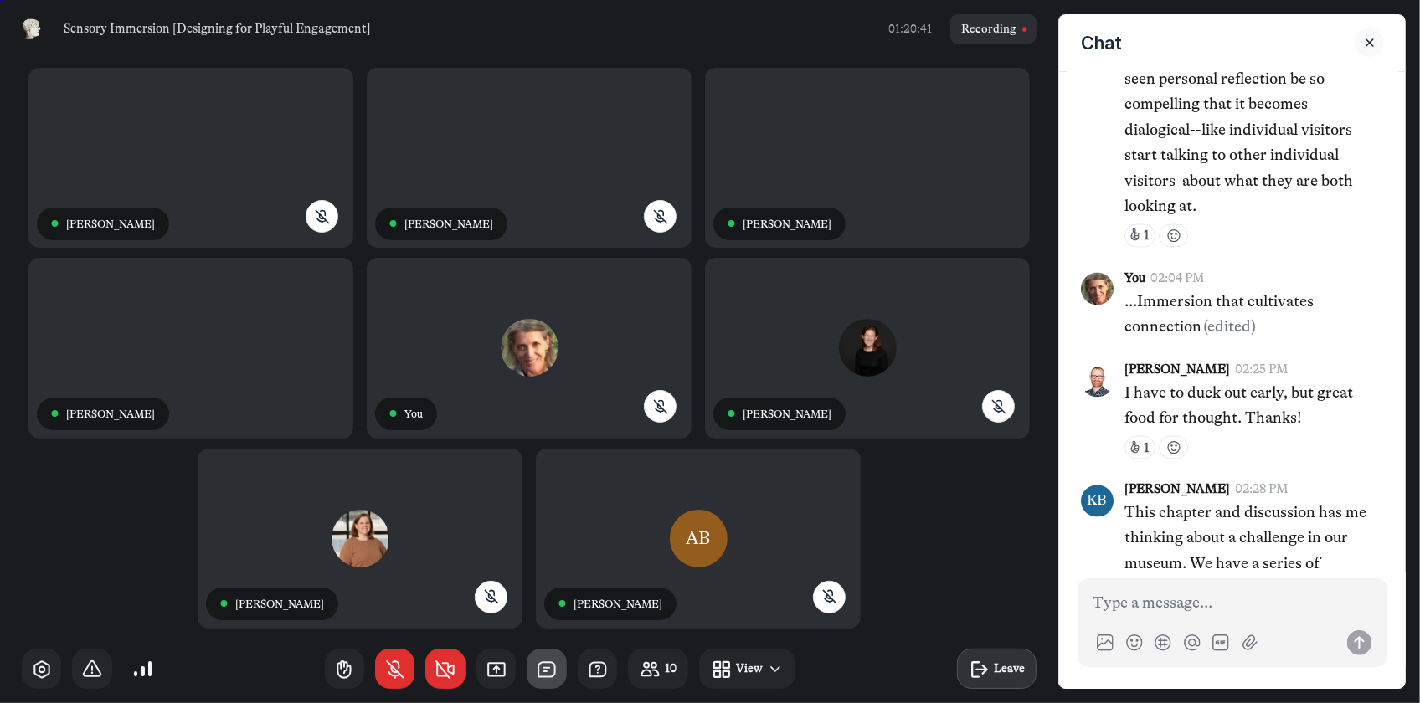
click at [993, 674] on button "Leave" at bounding box center [997, 669] width 80 height 40
